Goal: Task Accomplishment & Management: Complete application form

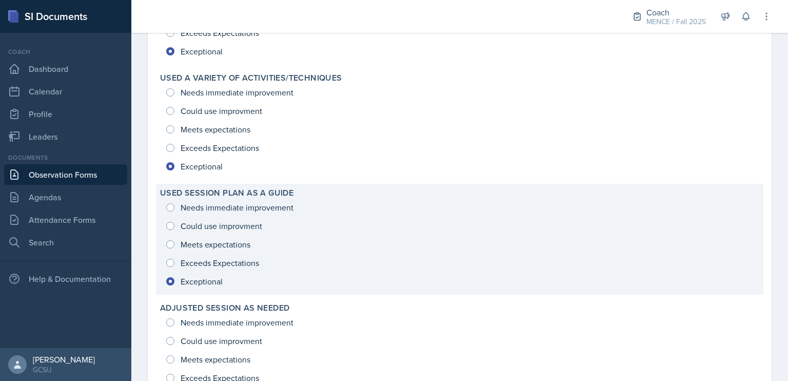
scroll to position [1356, 0]
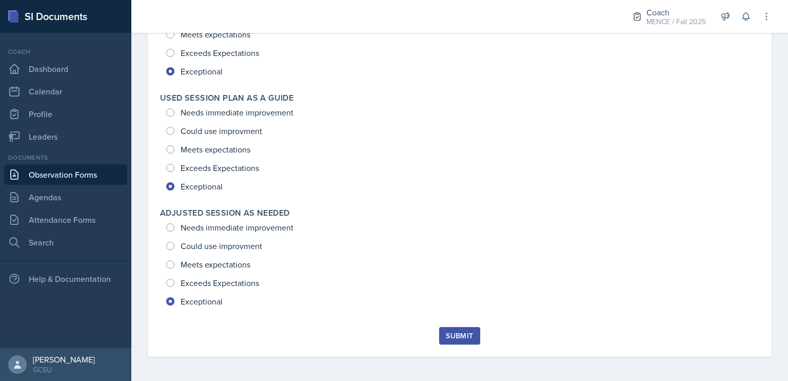
click at [447, 331] on div "Submit" at bounding box center [459, 335] width 27 height 8
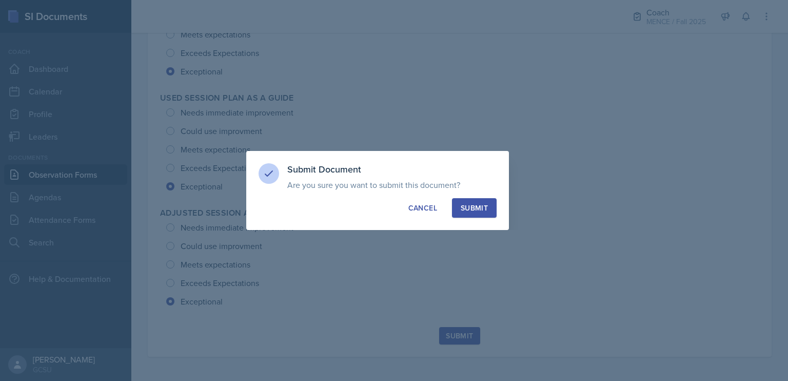
click at [476, 207] on div "Submit" at bounding box center [474, 208] width 27 height 10
radio input "true"
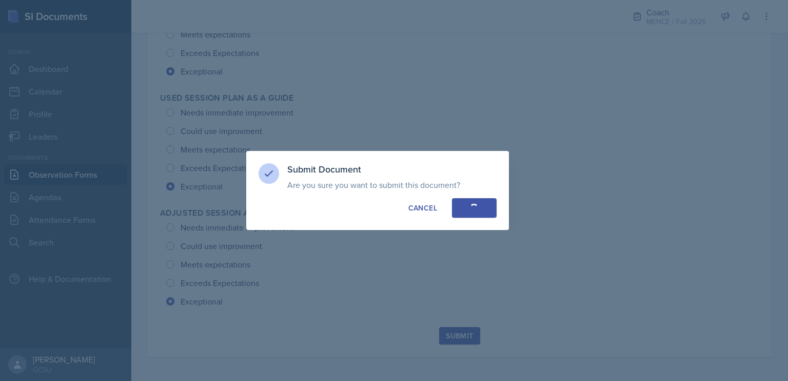
radio input "true"
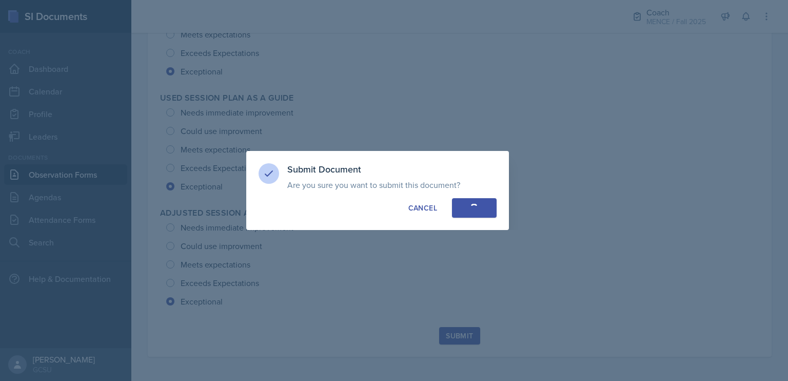
radio input "true"
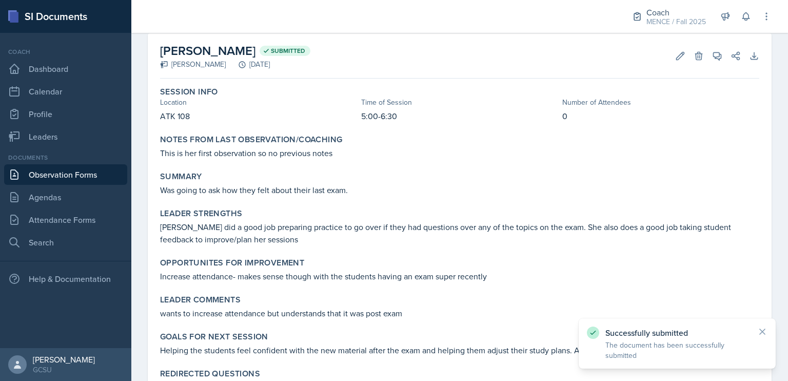
scroll to position [0, 0]
